Goal: Share content

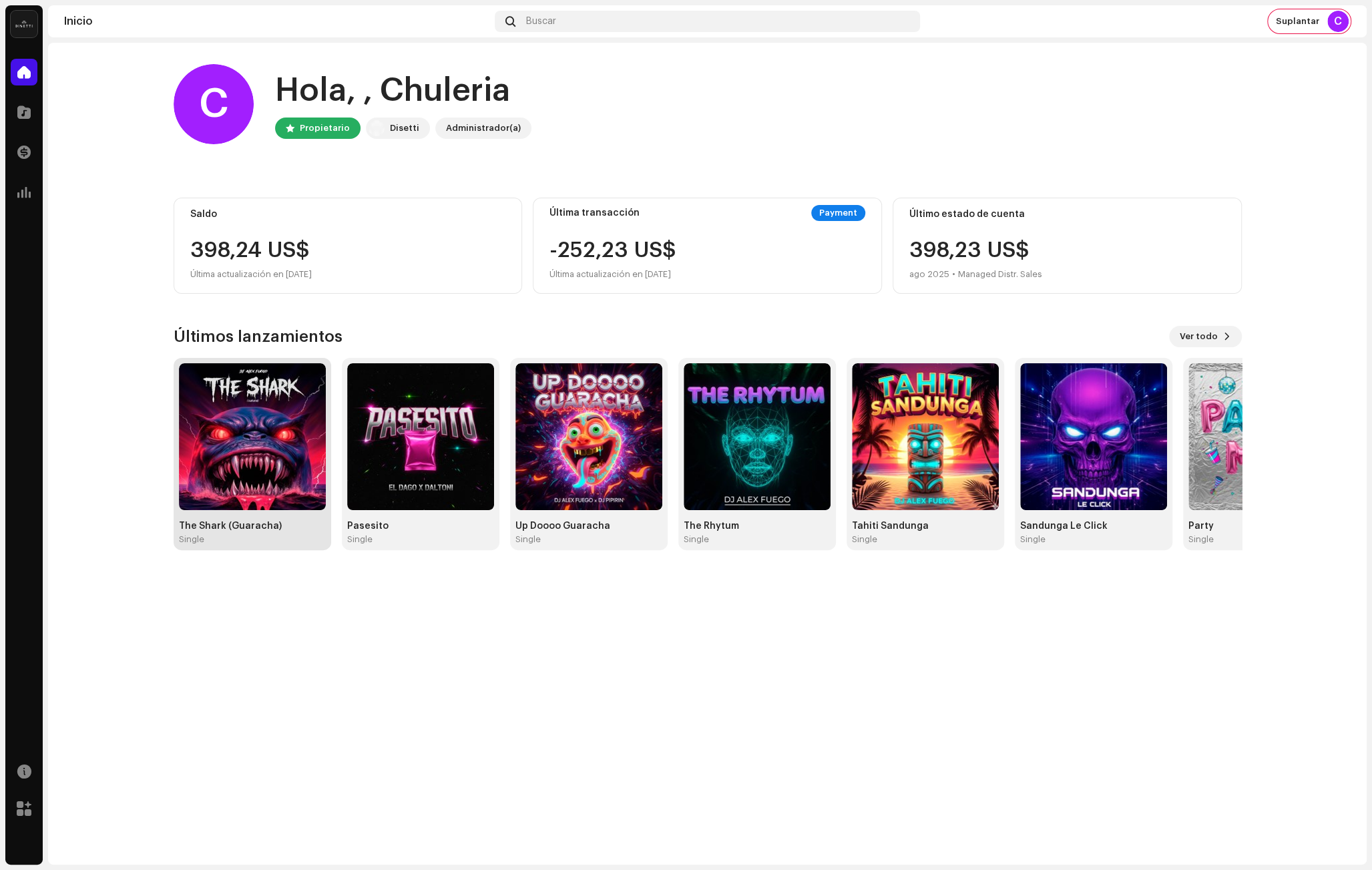
click at [264, 466] on img at bounding box center [252, 437] width 147 height 147
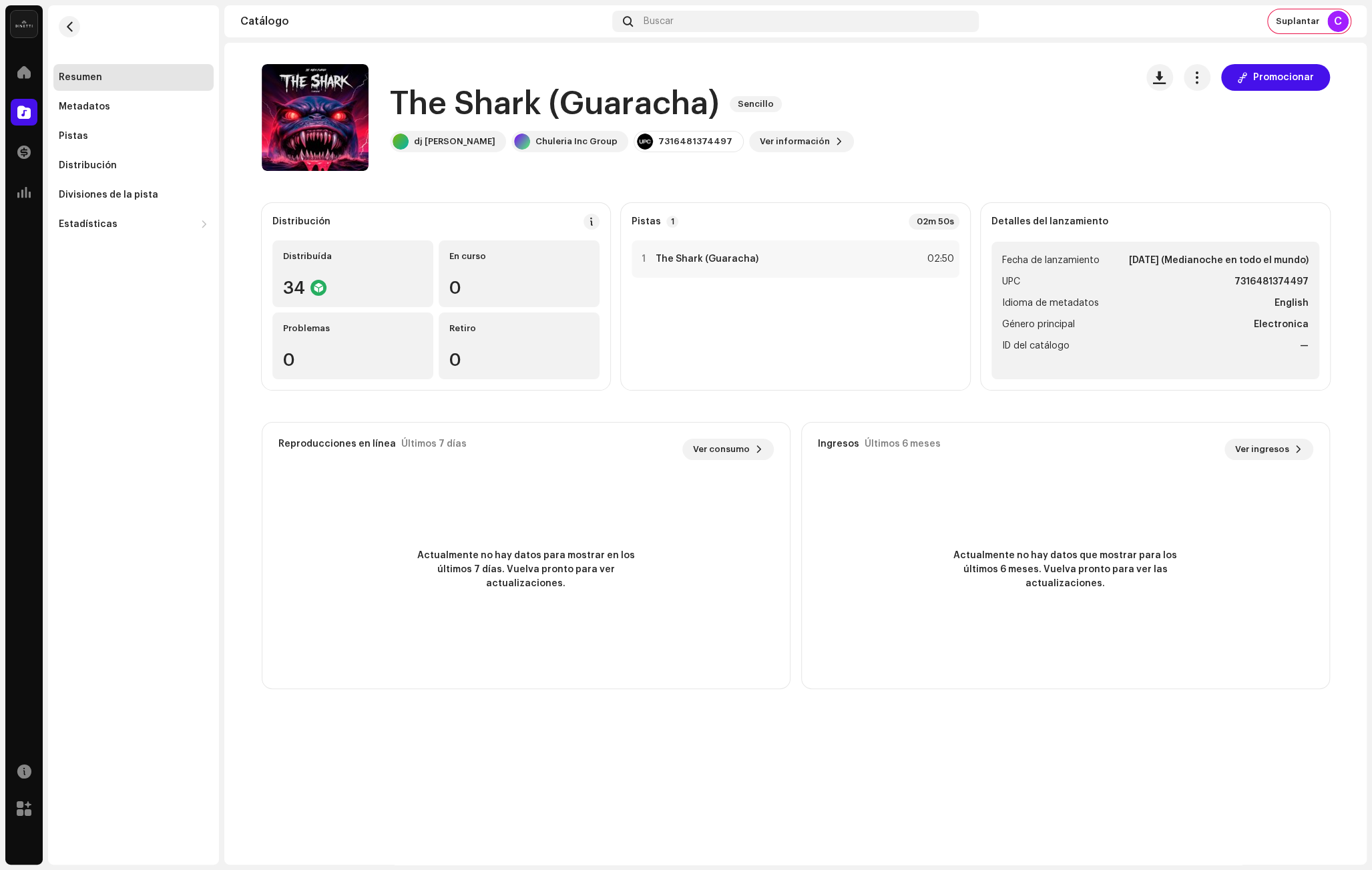
click at [1050, 77] on div "The Shark (Guaracha) Sencillo dj [PERSON_NAME] fuego Chuleria Inc Group 7316481…" at bounding box center [693, 117] width 863 height 106
click at [1320, 85] on button "Promocionar" at bounding box center [1275, 77] width 109 height 26
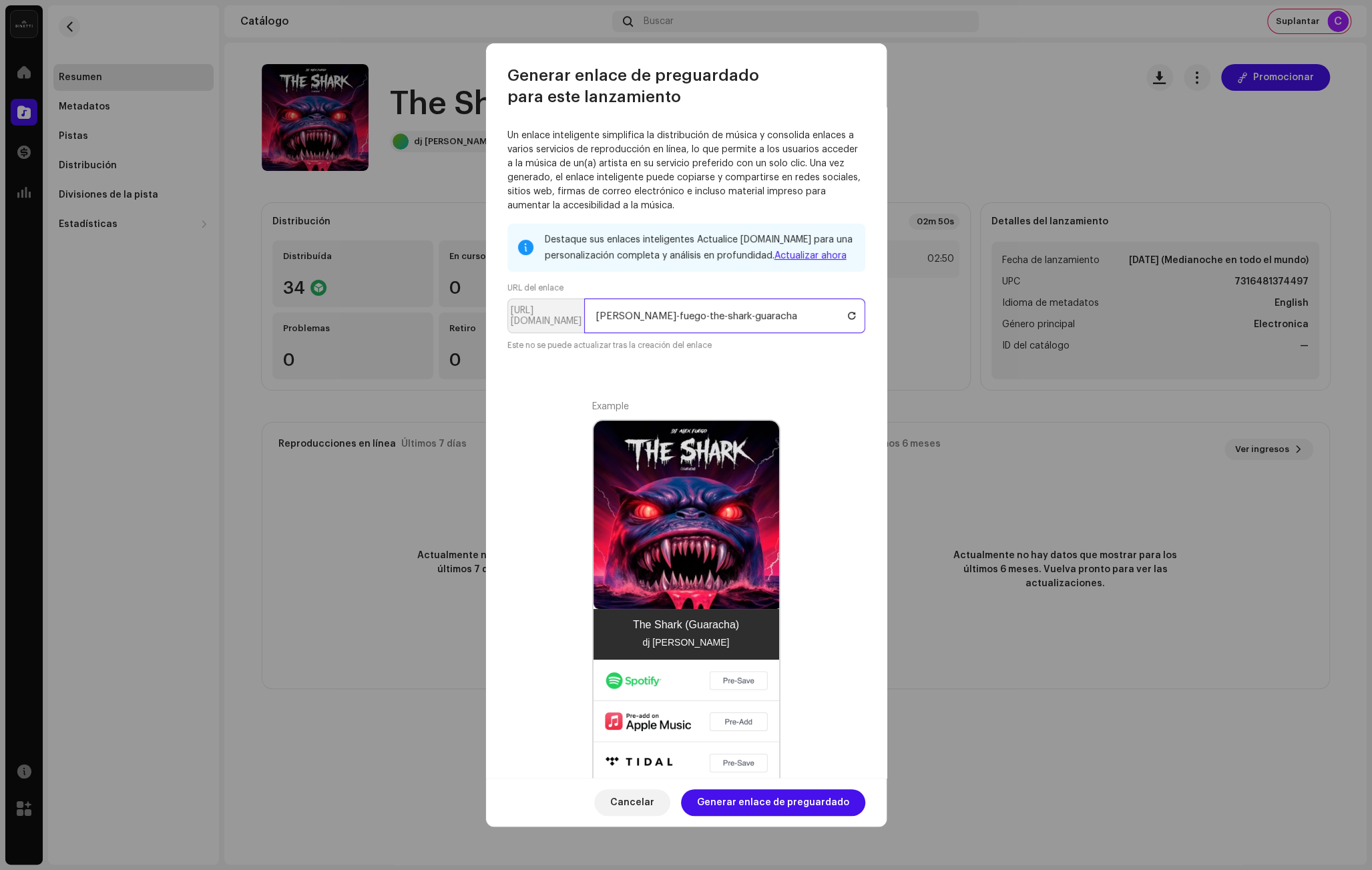
click at [702, 315] on input "[PERSON_NAME]-fuego-the-shark-guaracha" at bounding box center [725, 316] width 281 height 35
click at [663, 316] on input "[PERSON_NAME]-fuego-the-shark-guaracha" at bounding box center [725, 316] width 281 height 35
drag, startPoint x: 658, startPoint y: 315, endPoint x: 486, endPoint y: 306, distance: 172.2
click at [486, 306] on div "Un enlace inteligente simplifica la distribución de música y consolida enlaces …" at bounding box center [686, 443] width 400 height 671
click at [756, 316] on input "the-shark-guaracha" at bounding box center [725, 316] width 281 height 35
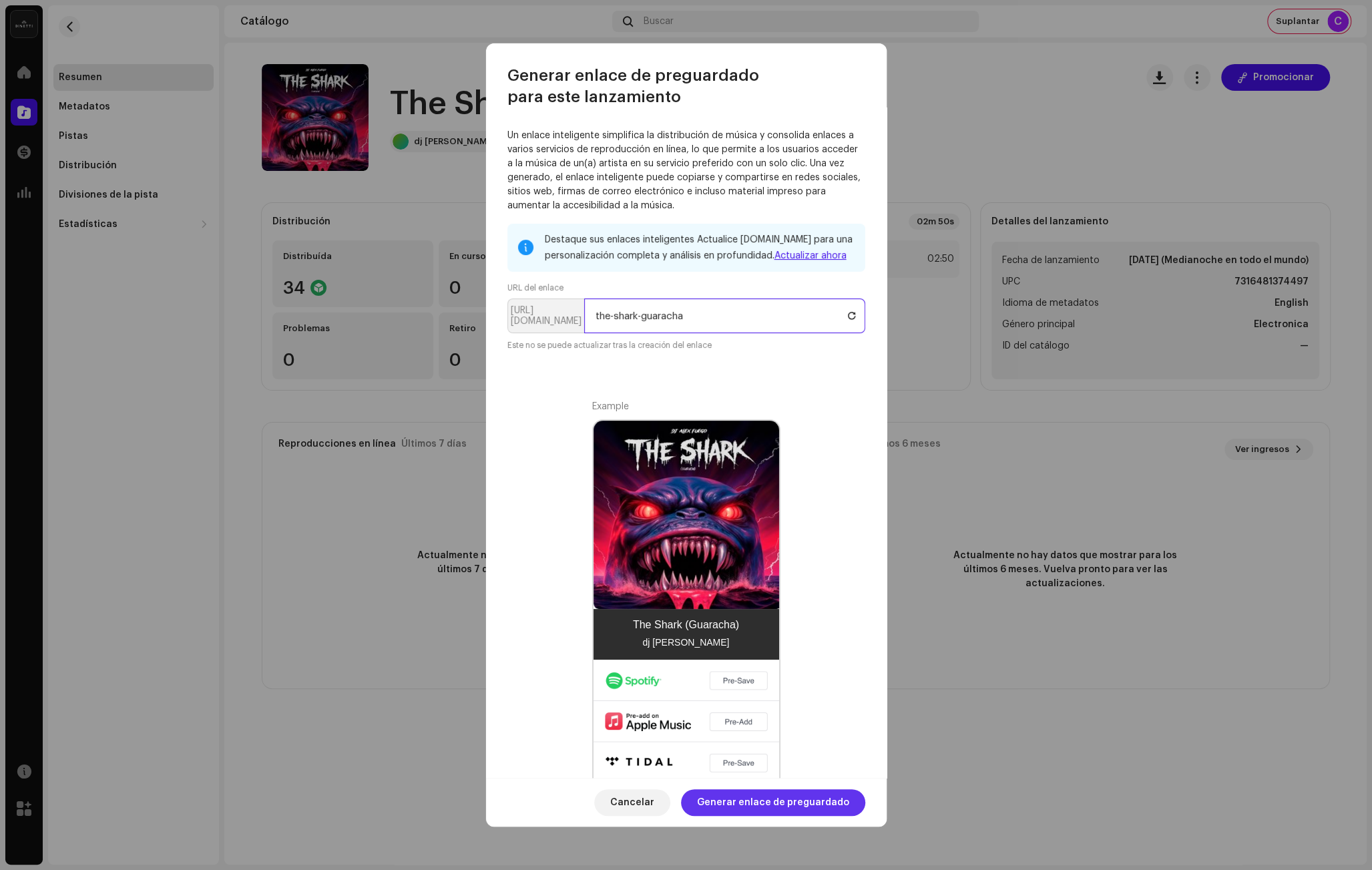
scroll to position [6, 0]
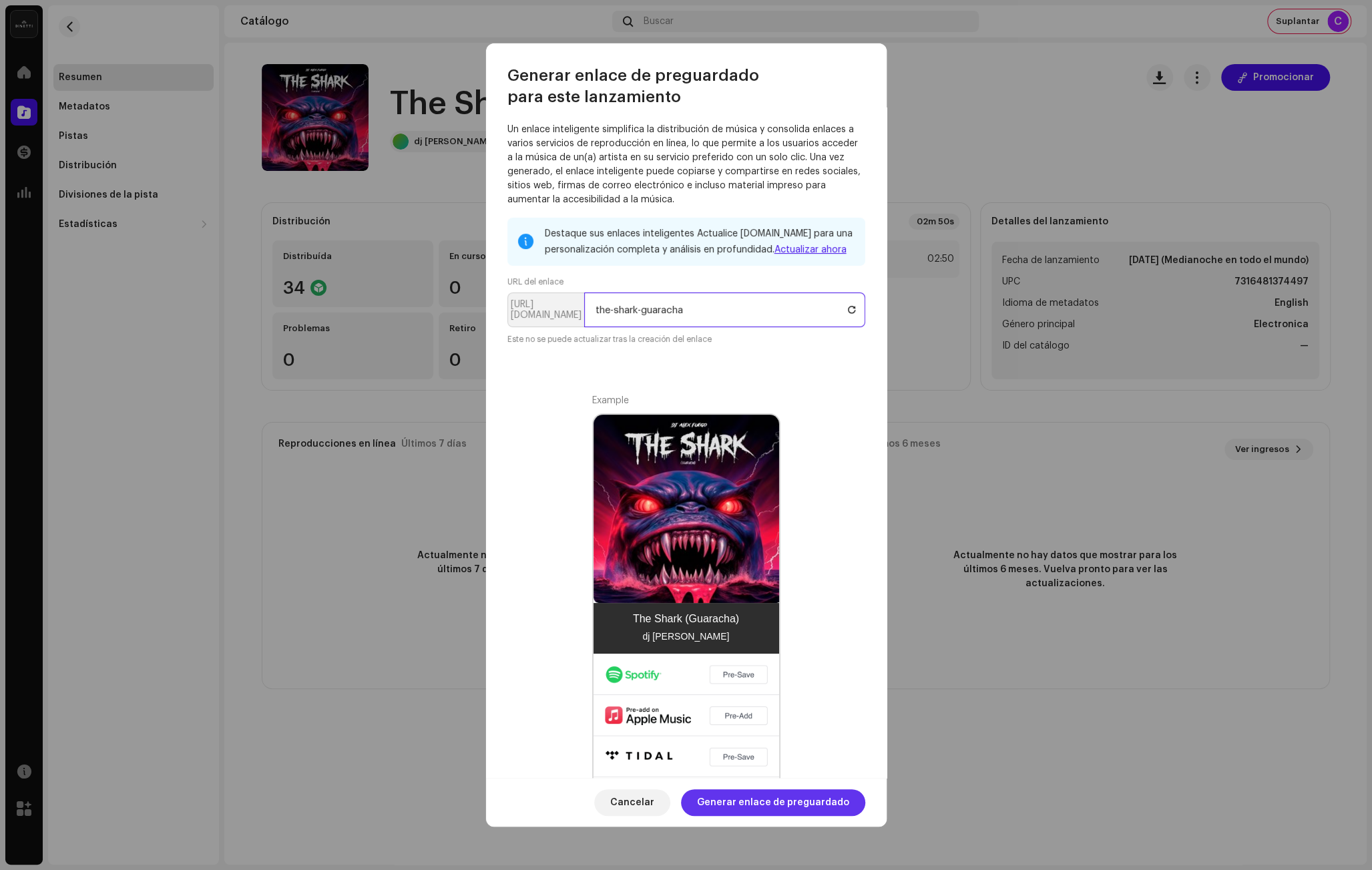
type input "the-shark-guaracha"
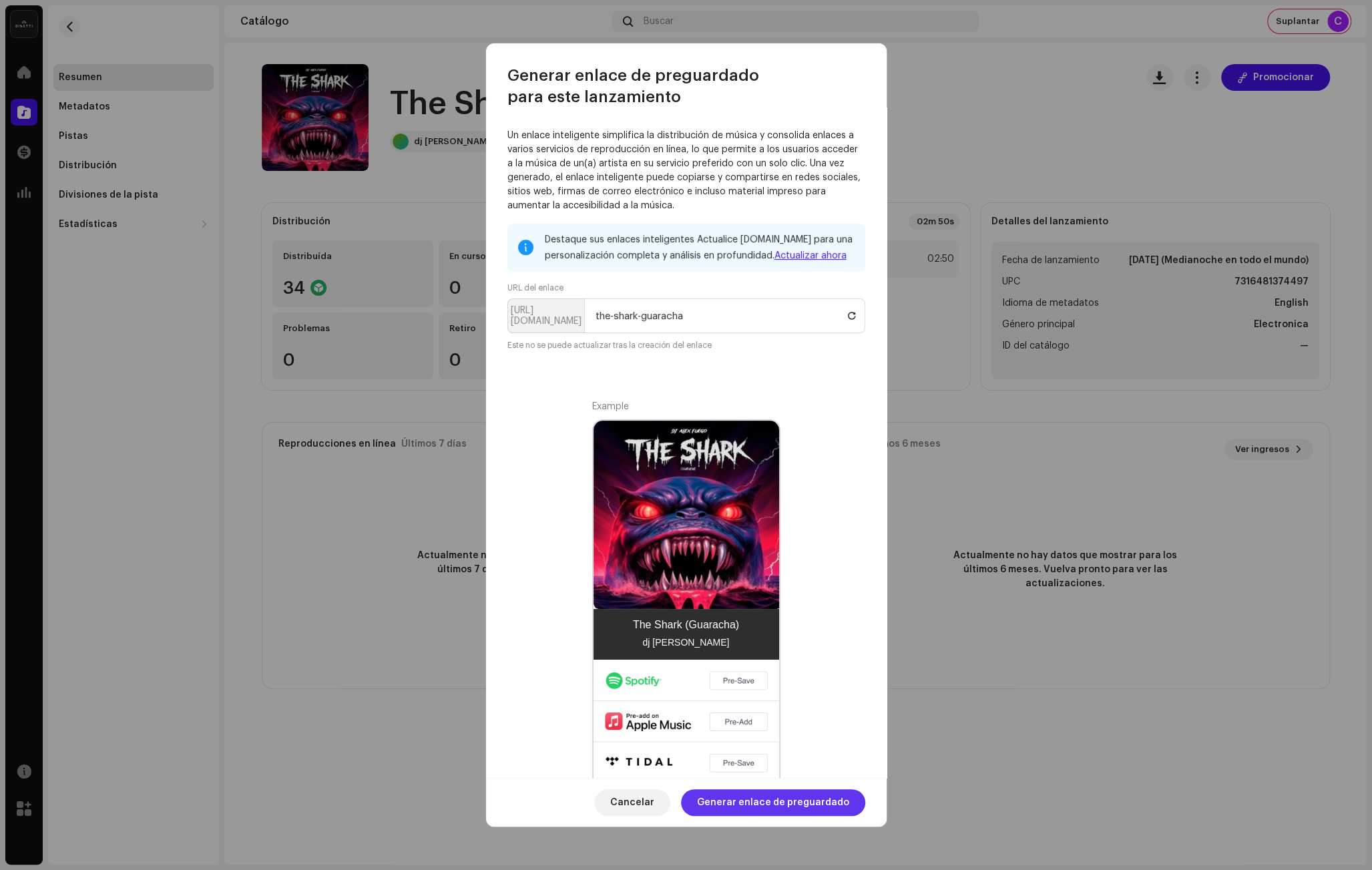
click at [738, 801] on span "Generar enlace de preguardado" at bounding box center [773, 802] width 153 height 26
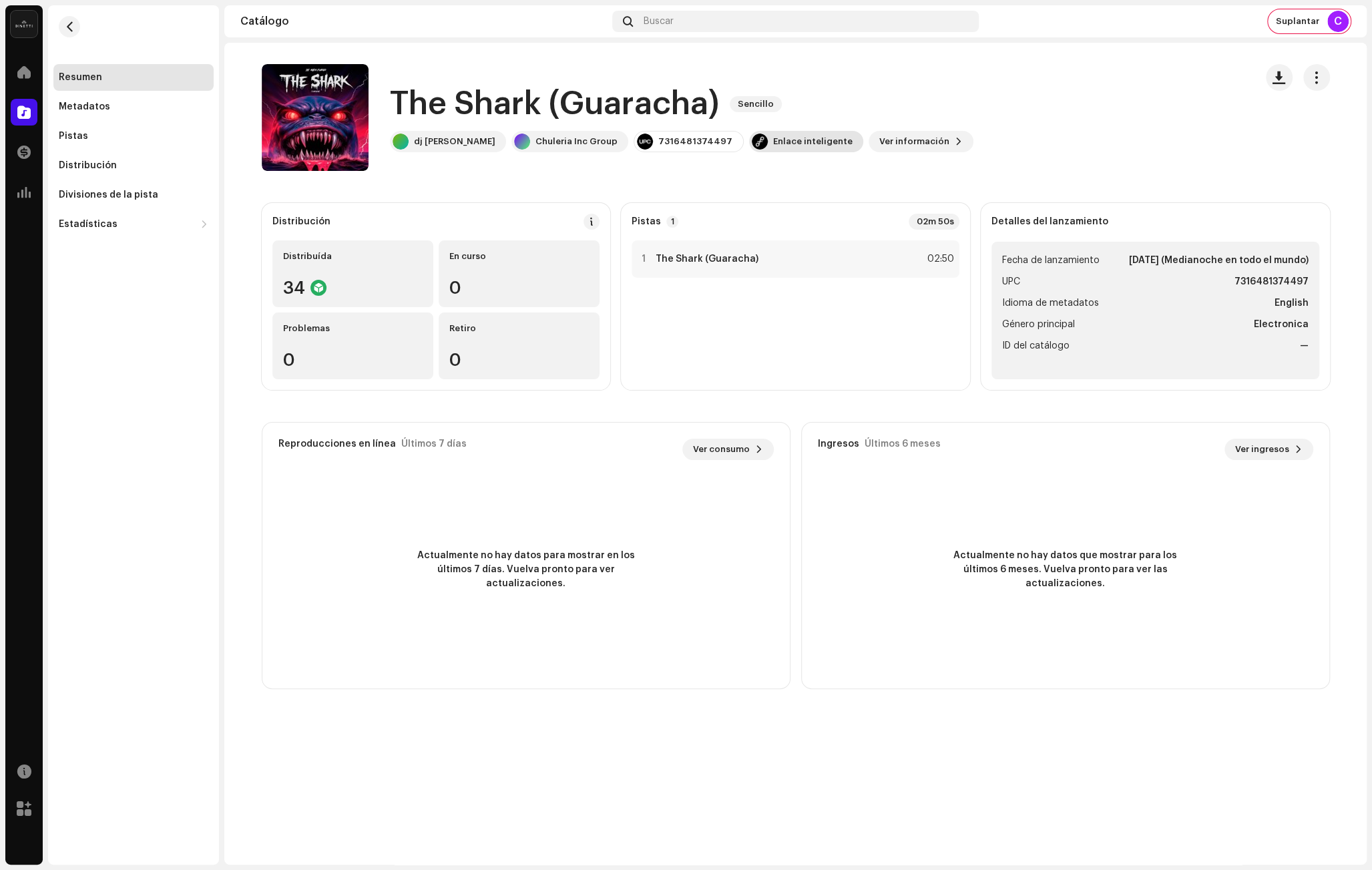
click at [773, 147] on div "Enlace inteligente" at bounding box center [812, 141] width 79 height 11
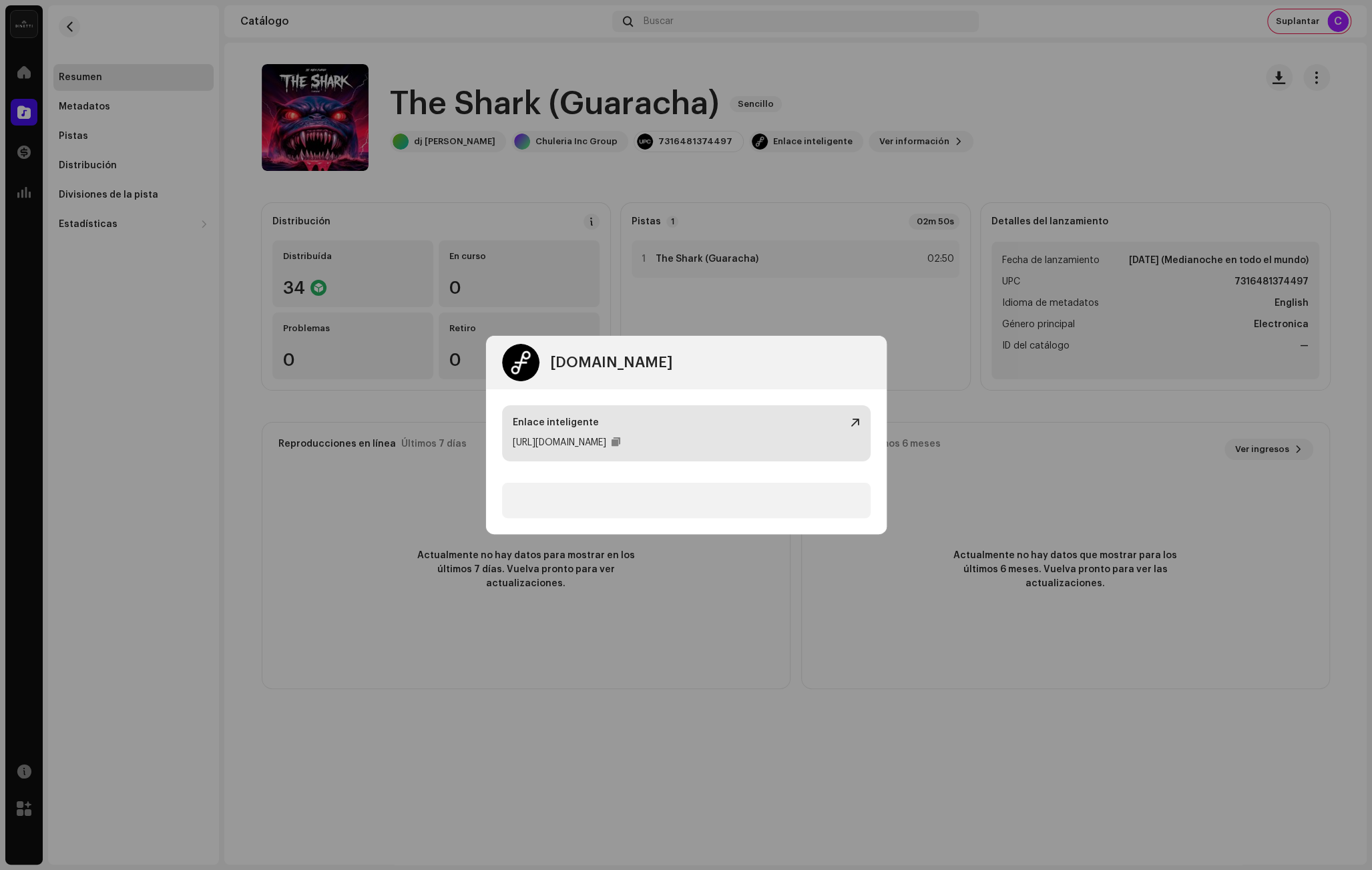
click at [852, 421] on div "Enlace inteligente [URL][DOMAIN_NAME]" at bounding box center [686, 461] width 400 height 145
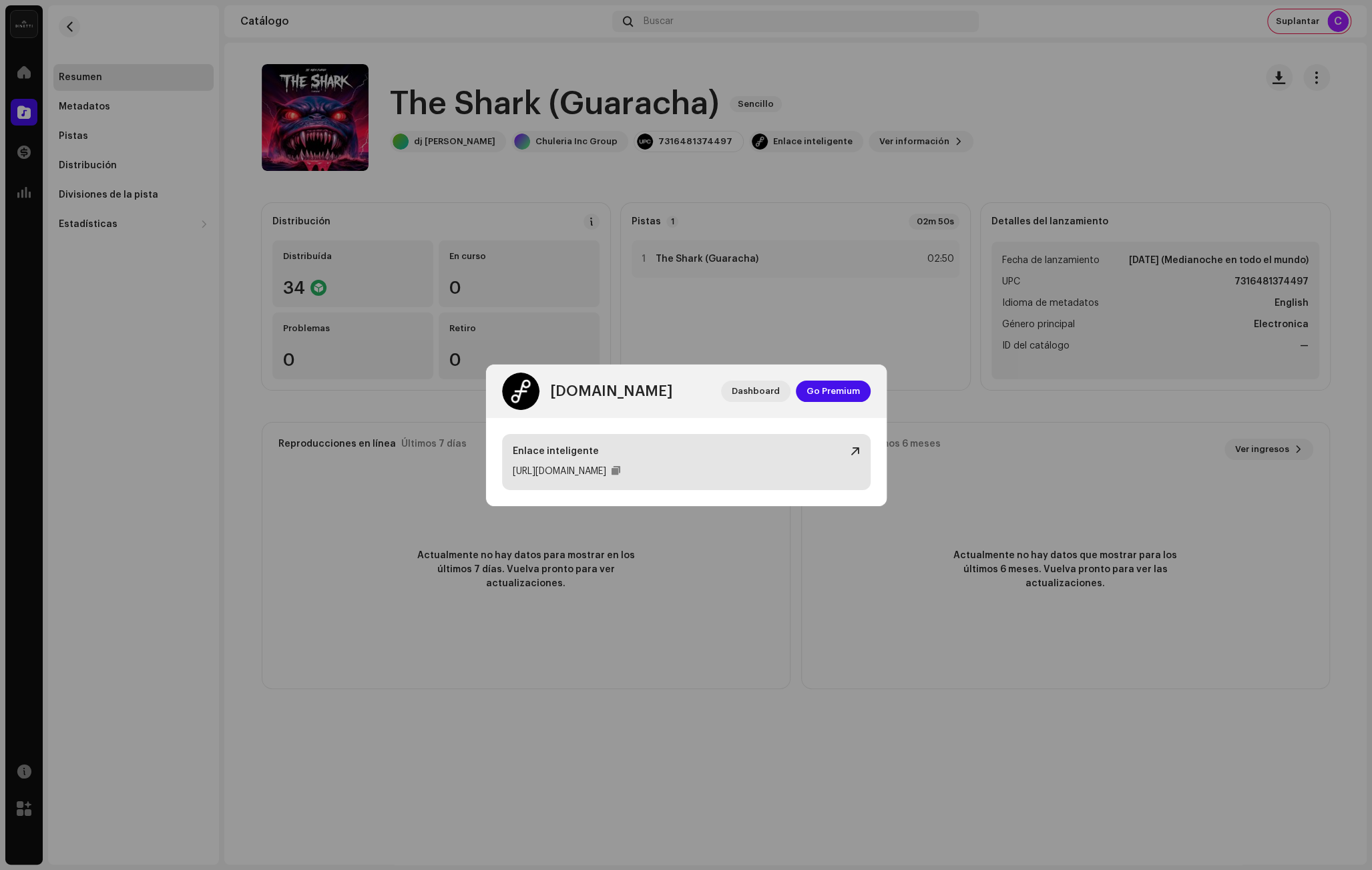
click at [855, 452] on div at bounding box center [855, 452] width 9 height 11
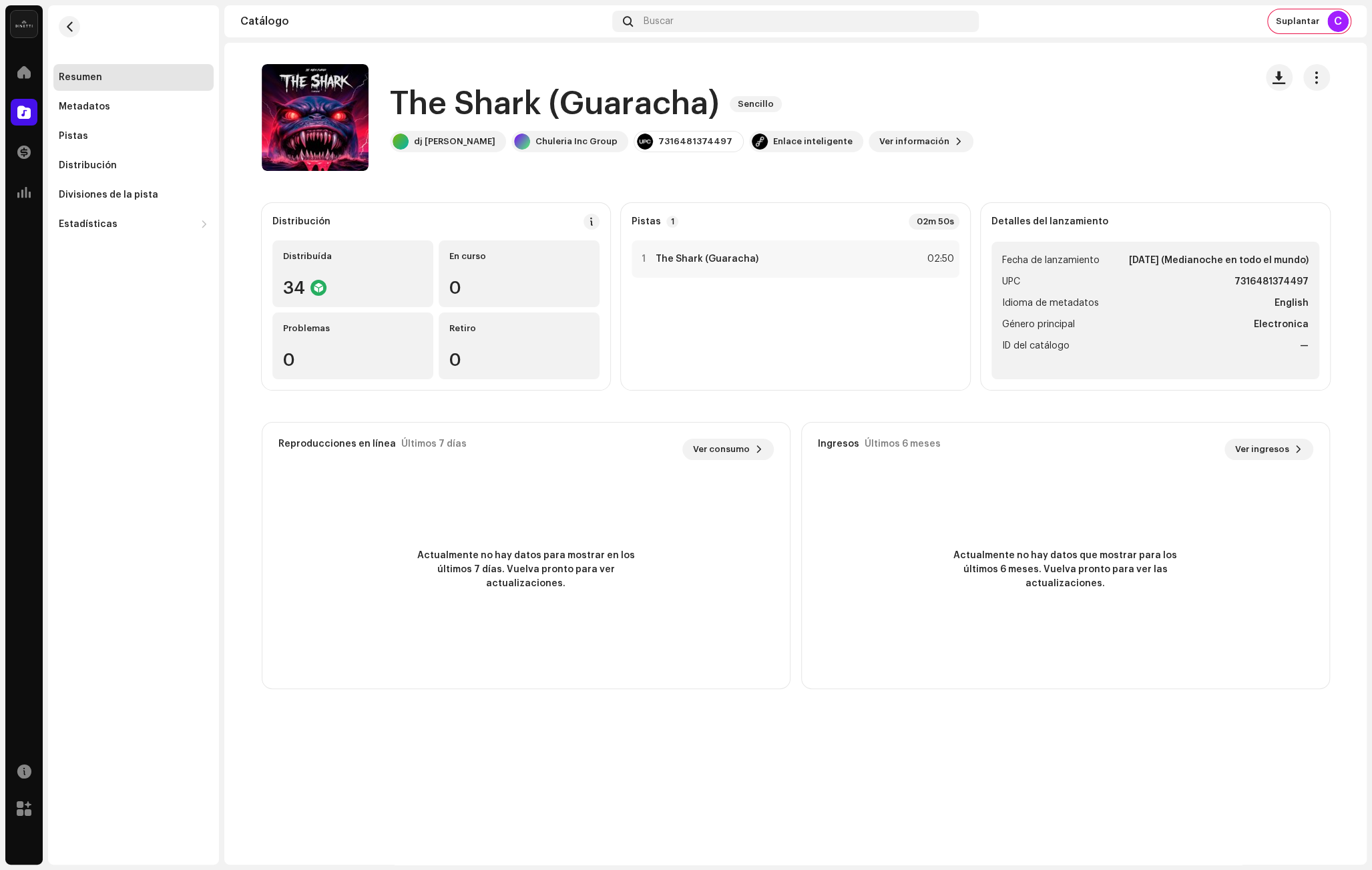
click at [395, 79] on div "[DOMAIN_NAME] Dashboard Go Premium Enlace inteligente [URL][DOMAIN_NAME]" at bounding box center [686, 435] width 1372 height 870
click at [1321, 19] on div "Suplantar C" at bounding box center [1309, 21] width 83 height 24
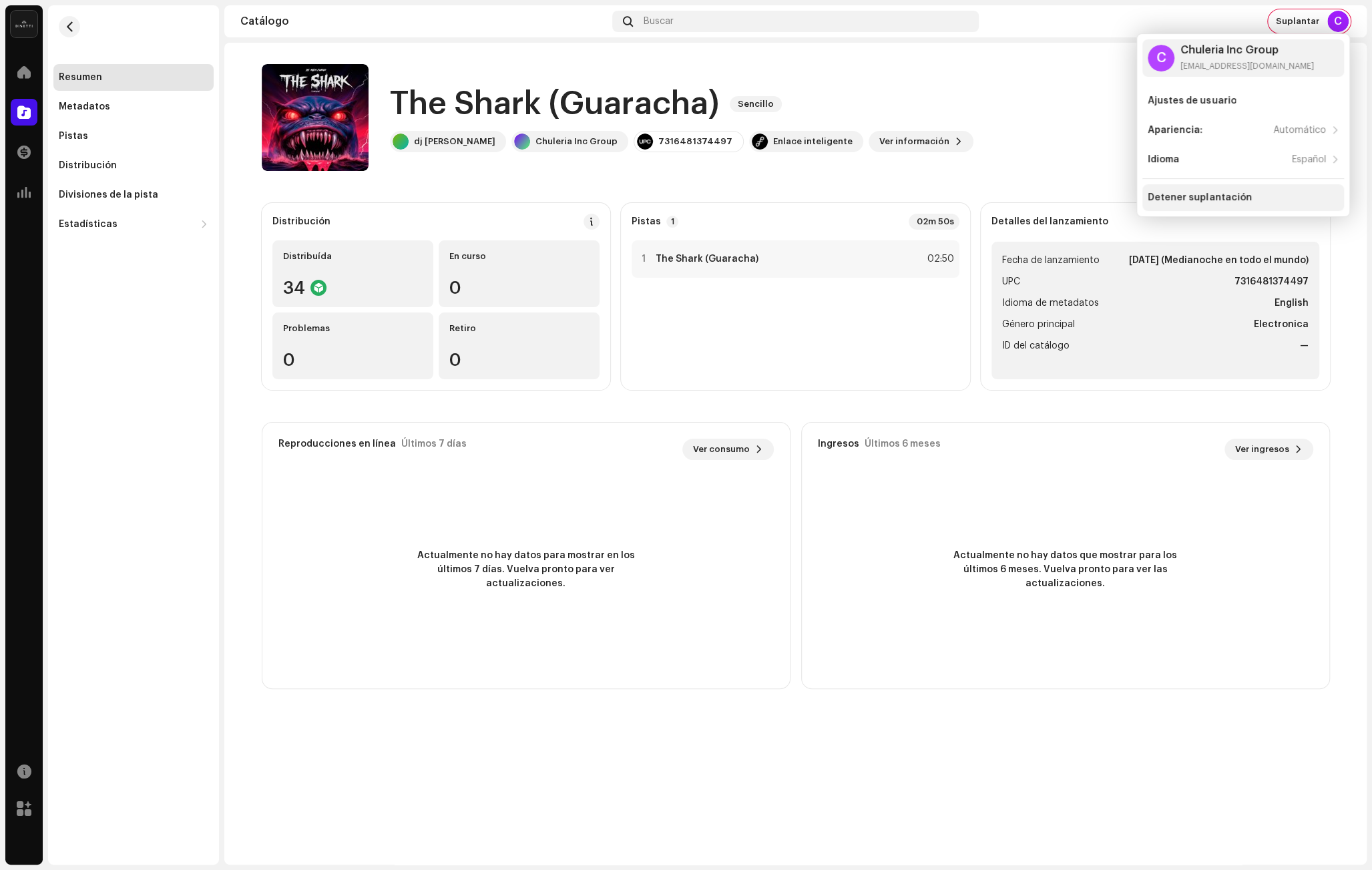
click at [1176, 189] on div "Detener suplantación" at bounding box center [1243, 197] width 202 height 26
